Goal: Information Seeking & Learning: Learn about a topic

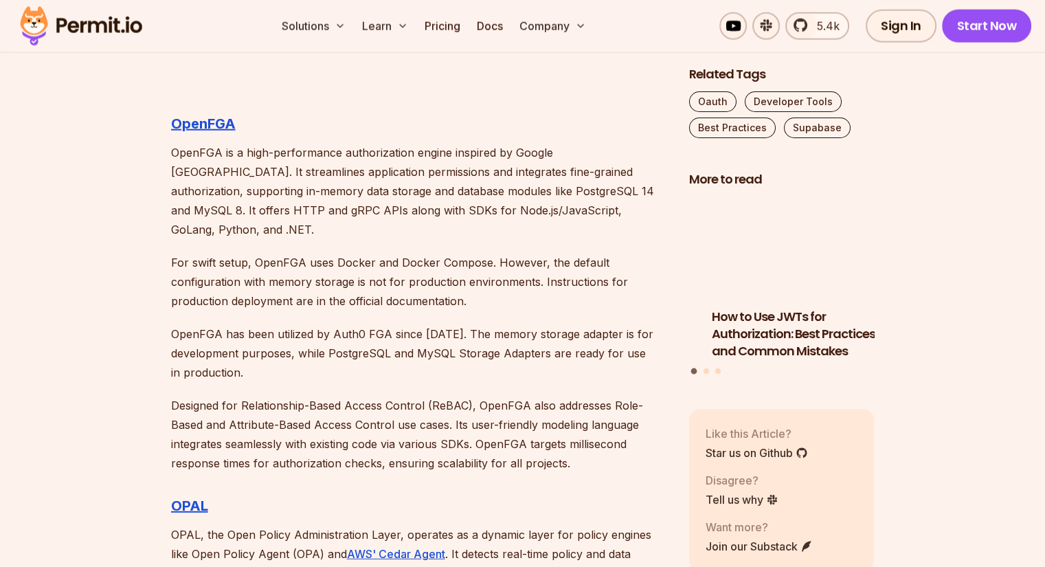
scroll to position [3586, 0]
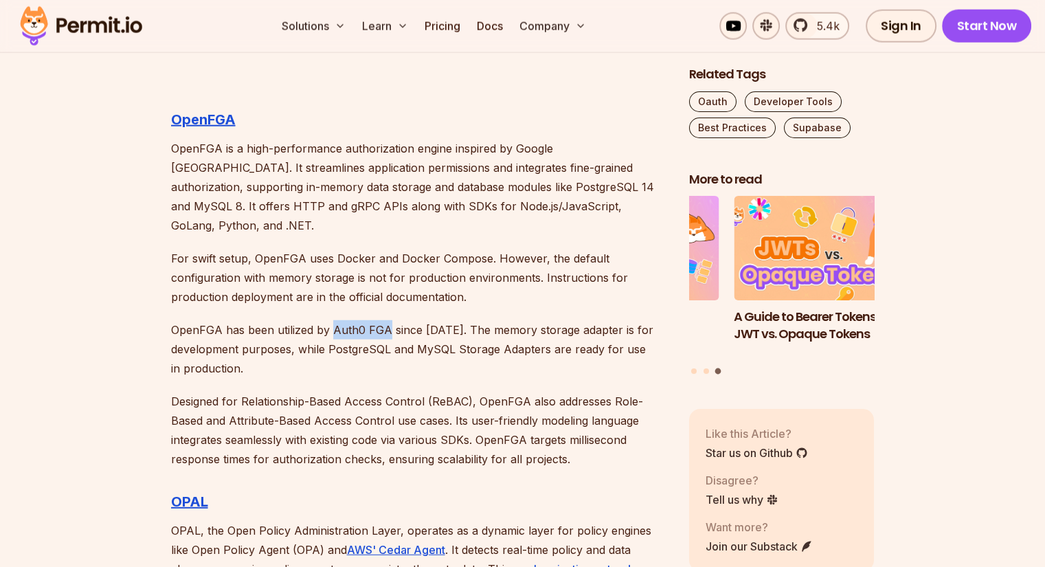
drag, startPoint x: 330, startPoint y: 313, endPoint x: 385, endPoint y: 316, distance: 55.0
click at [385, 320] on p "OpenFGA has been utilized by Auth0 FGA since [DATE]. The memory storage adapter…" at bounding box center [419, 349] width 496 height 58
copy p "Auth0 FGA"
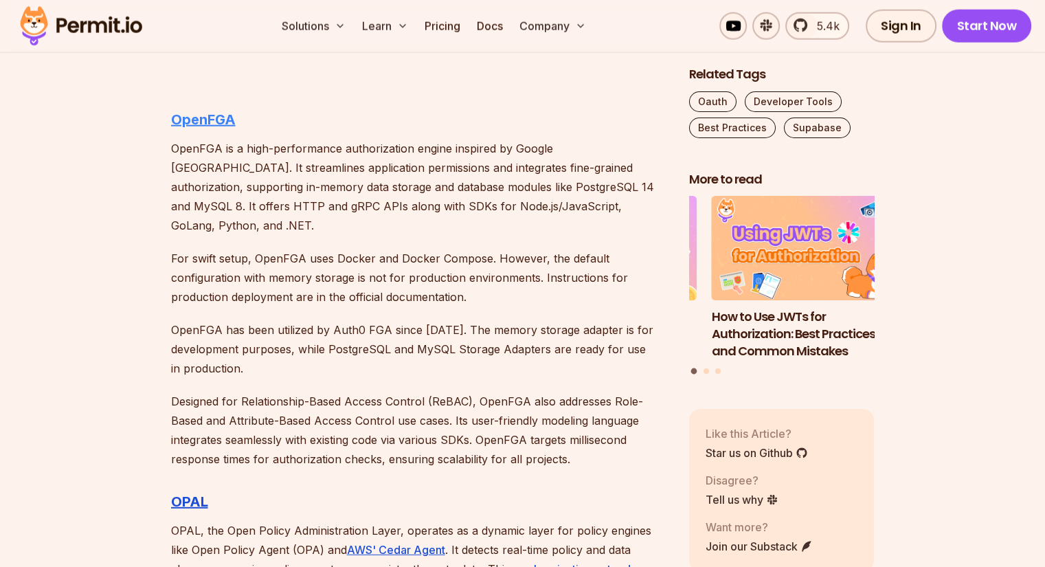
click at [225, 119] on strong "OpenFGA" at bounding box center [203, 119] width 65 height 16
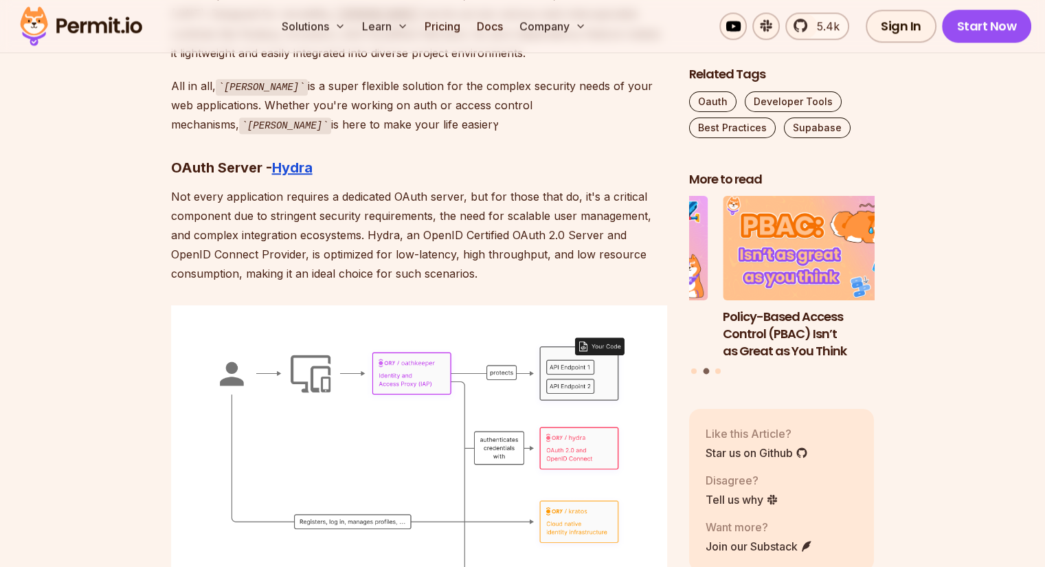
scroll to position [6519, 0]
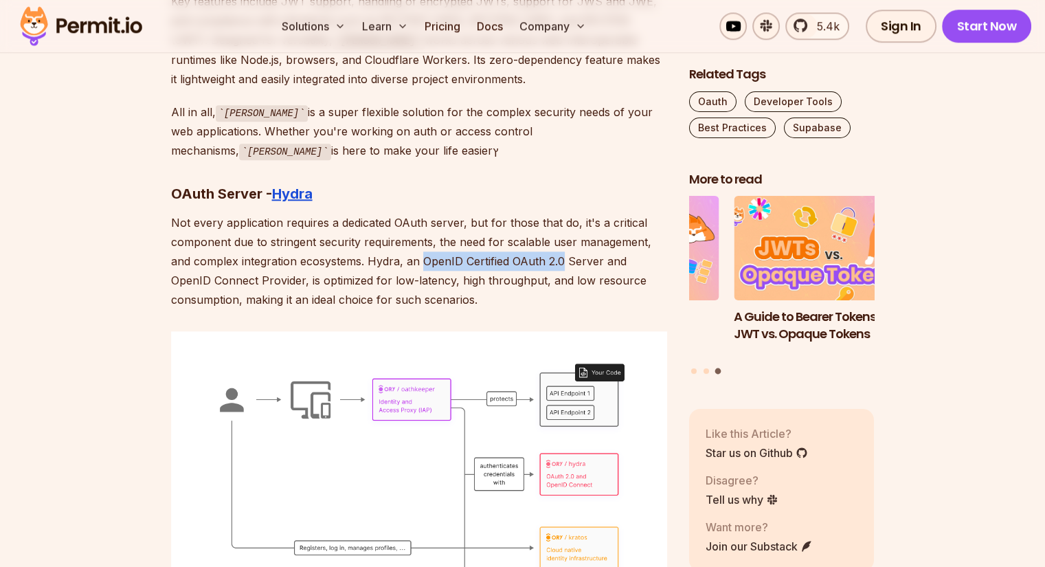
drag, startPoint x: 422, startPoint y: 220, endPoint x: 560, endPoint y: 220, distance: 138.1
click at [560, 220] on p "Not every application requires a dedicated OAuth server, but for those that do,…" at bounding box center [419, 261] width 496 height 96
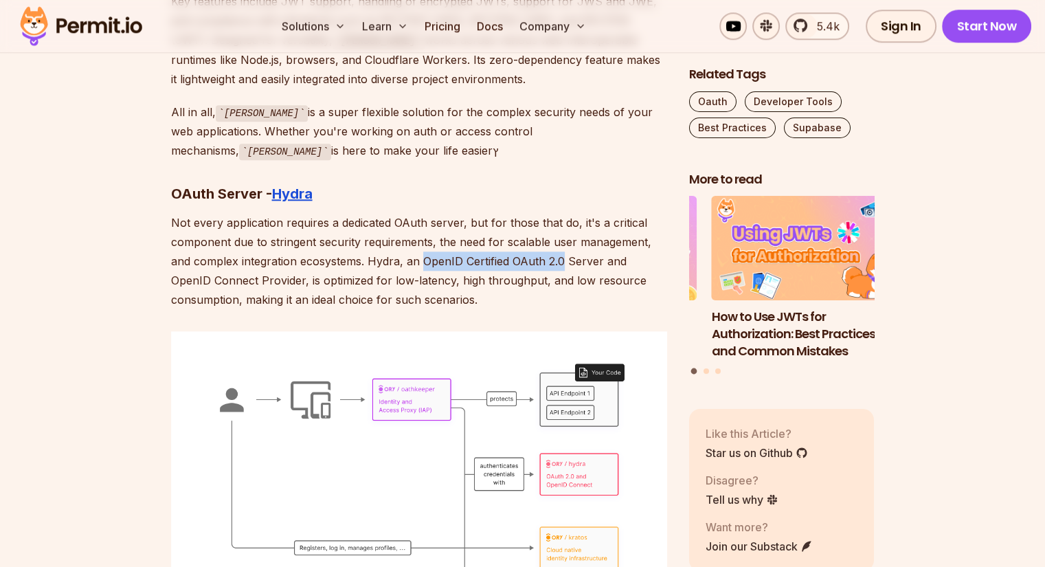
copy p "OpenID Certified OAuth 2.0"
